Goal: Information Seeking & Learning: Learn about a topic

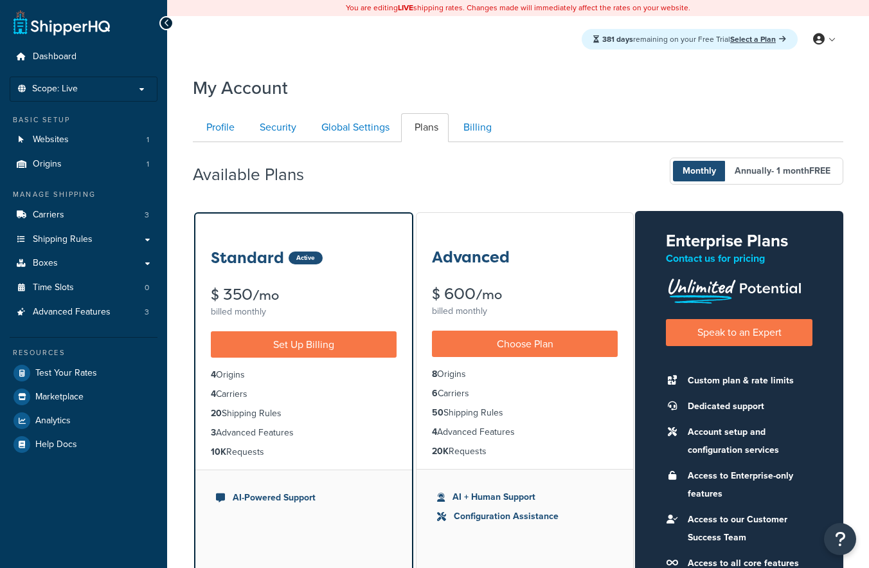
scroll to position [142, 0]
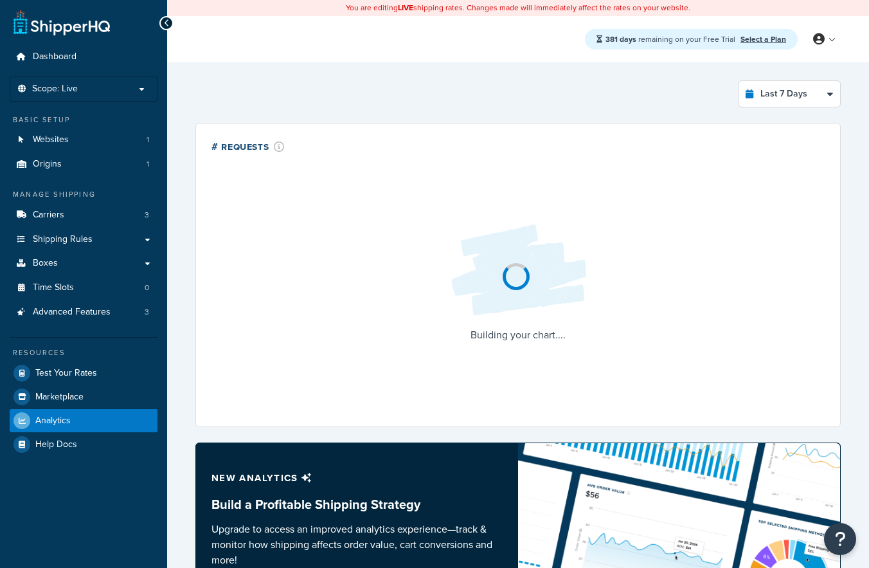
select select "last_7_days"
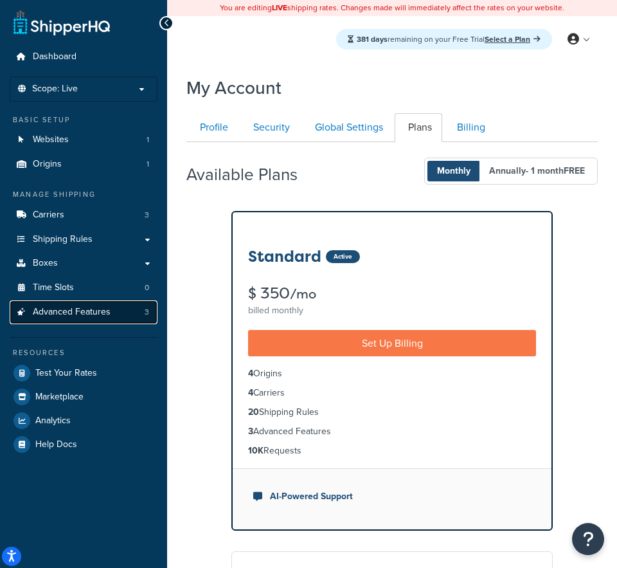
click at [123, 319] on link "Advanced Features 3" at bounding box center [84, 312] width 148 height 24
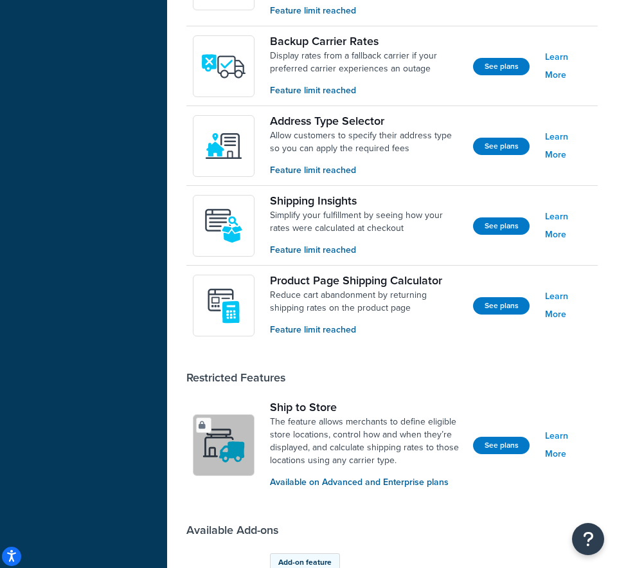
scroll to position [799, 0]
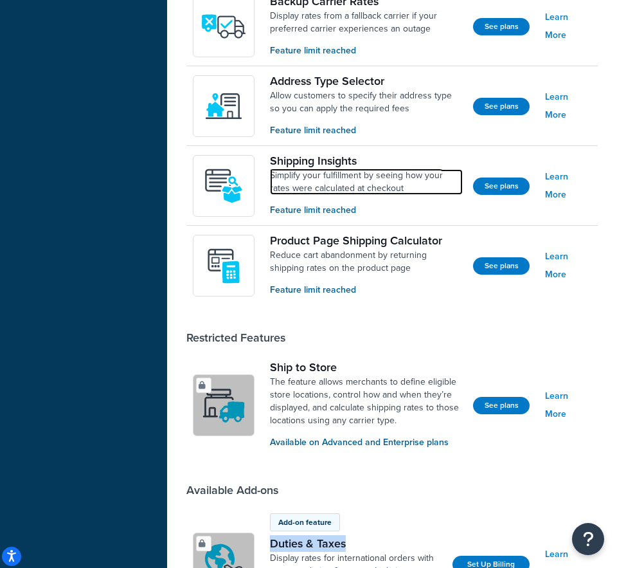
click at [312, 172] on link "Simplify your fulfillment by seeing how your rates were calculated at checkout" at bounding box center [366, 182] width 193 height 26
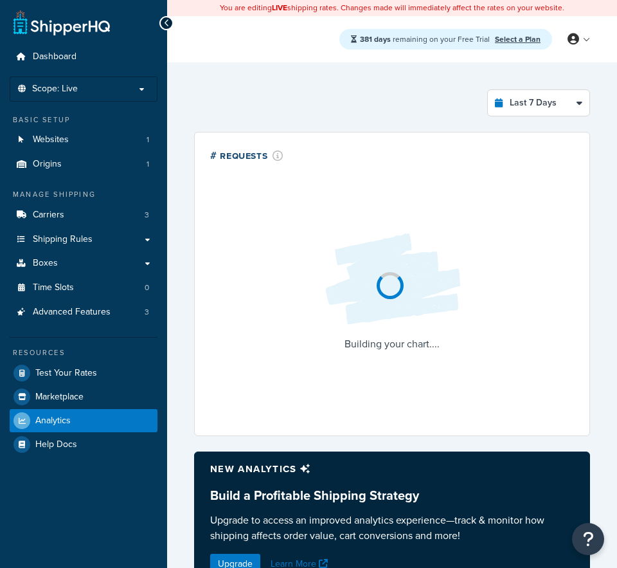
select select "last_7_days"
